Goal: Task Accomplishment & Management: Manage account settings

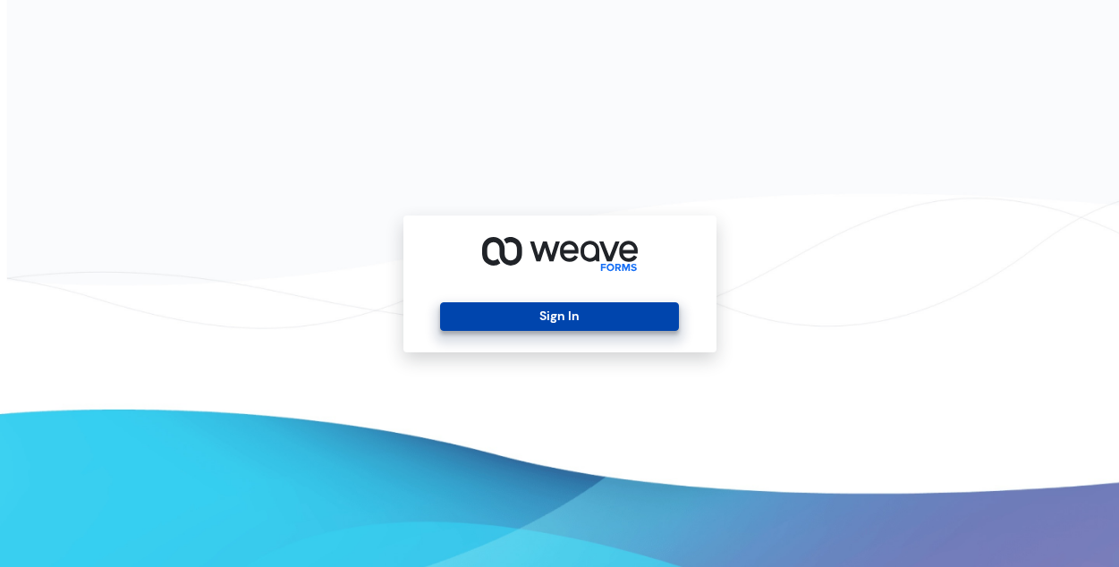
click at [609, 312] on button "Sign In" at bounding box center [559, 316] width 239 height 29
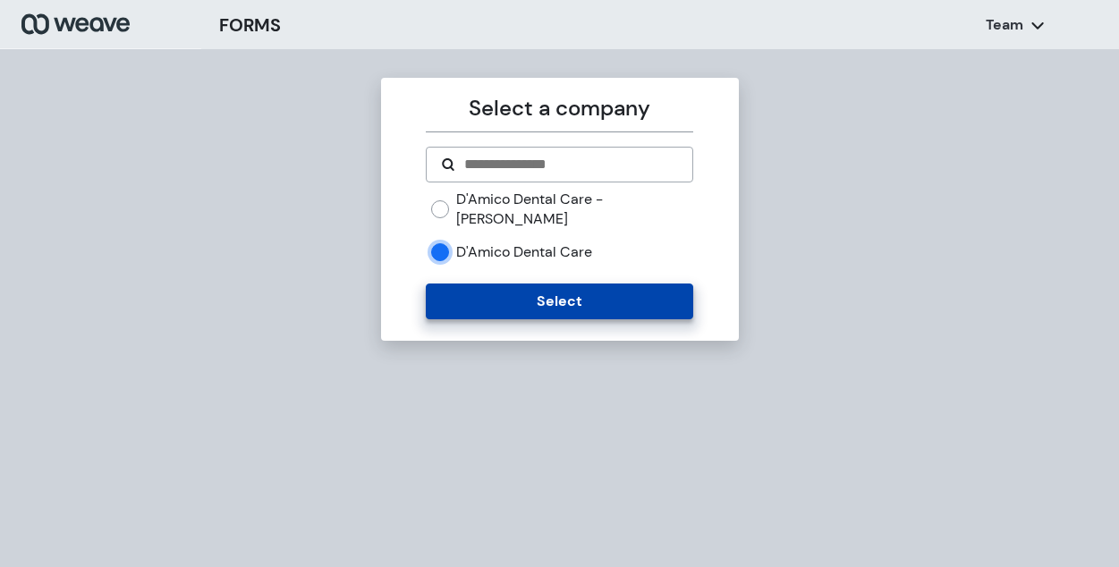
click at [456, 284] on button "Select" at bounding box center [560, 302] width 268 height 36
